Goal: Task Accomplishment & Management: Manage account settings

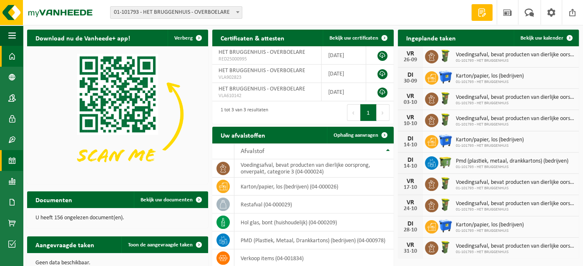
click at [10, 159] on span at bounding box center [12, 160] width 8 height 21
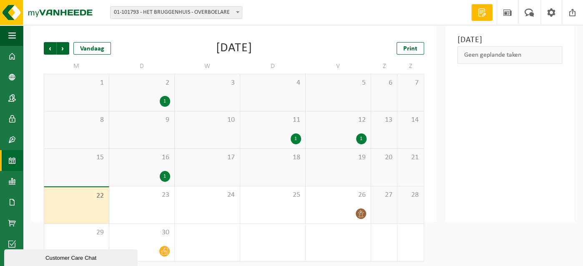
scroll to position [43, 0]
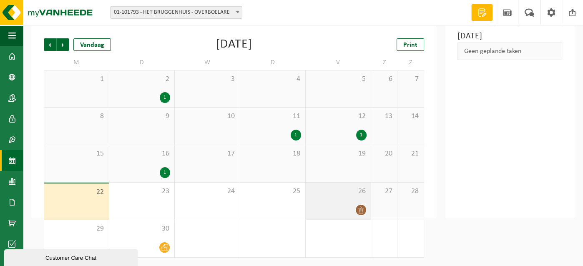
click at [353, 198] on div "26" at bounding box center [338, 201] width 65 height 37
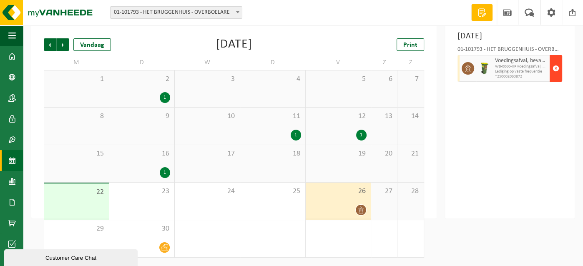
click at [557, 69] on span "button" at bounding box center [556, 68] width 7 height 17
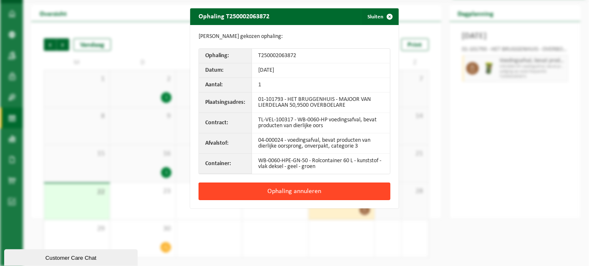
click at [280, 189] on button "Ophaling annuleren" at bounding box center [295, 192] width 192 height 18
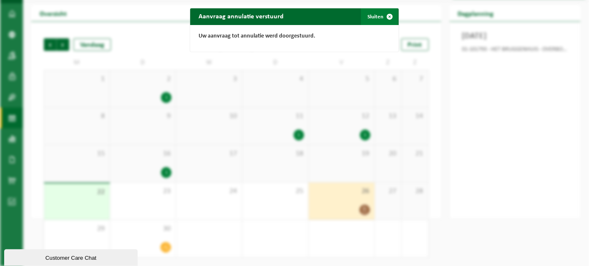
click at [372, 14] on button "Sluiten" at bounding box center [379, 16] width 37 height 17
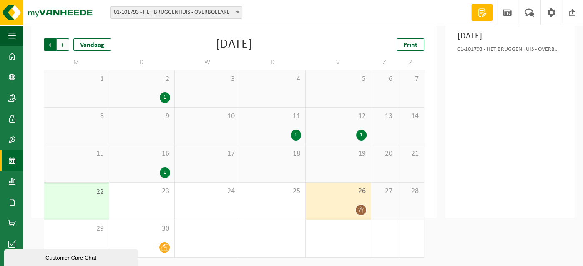
click at [61, 42] on span "Volgende" at bounding box center [63, 44] width 13 height 13
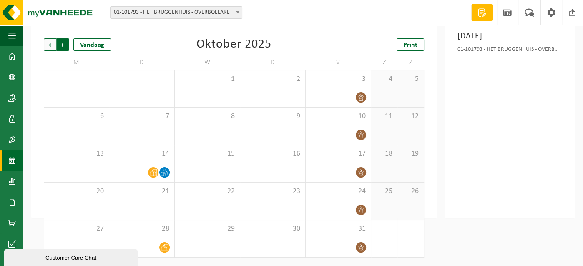
click at [48, 44] on span "Vorige" at bounding box center [50, 44] width 13 height 13
